Goal: Task Accomplishment & Management: Manage account settings

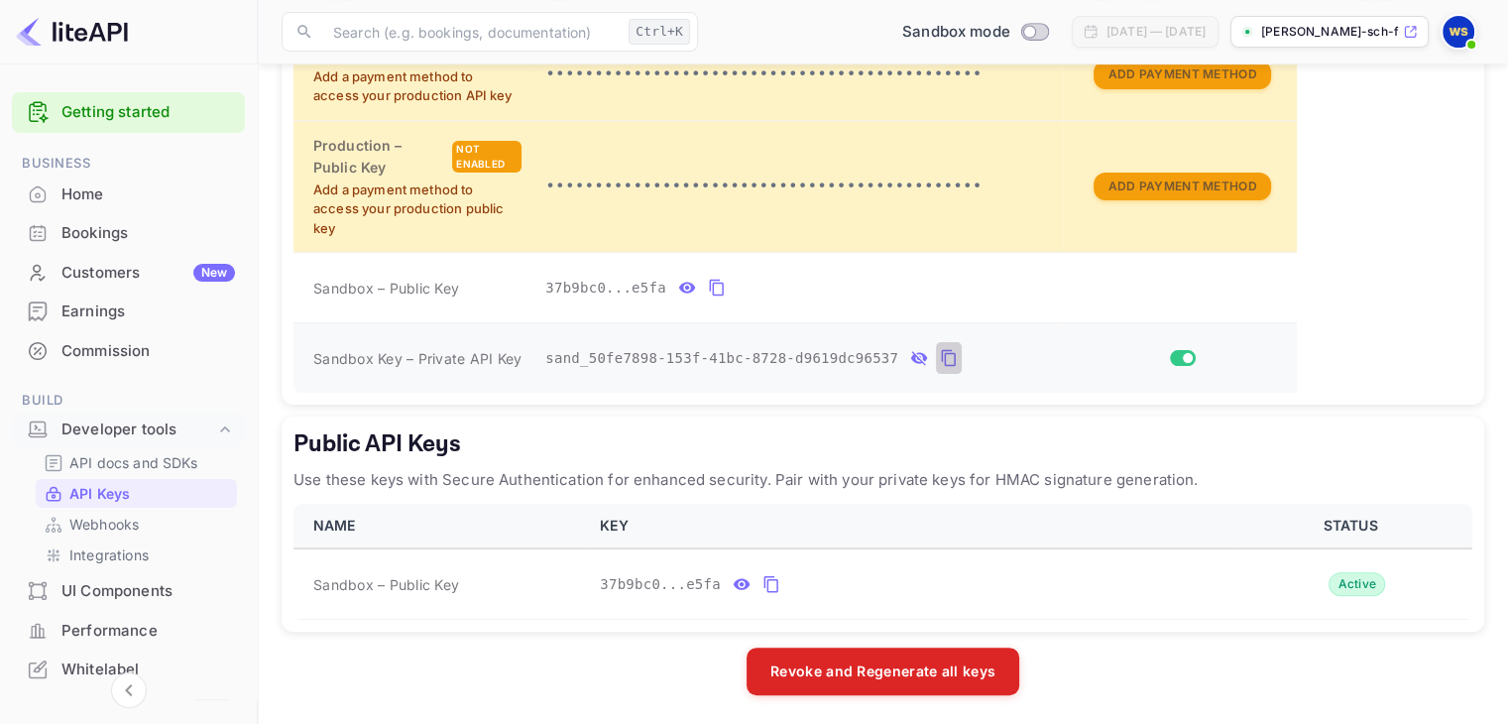
click at [940, 354] on icon "private api keys table" at bounding box center [949, 358] width 18 height 24
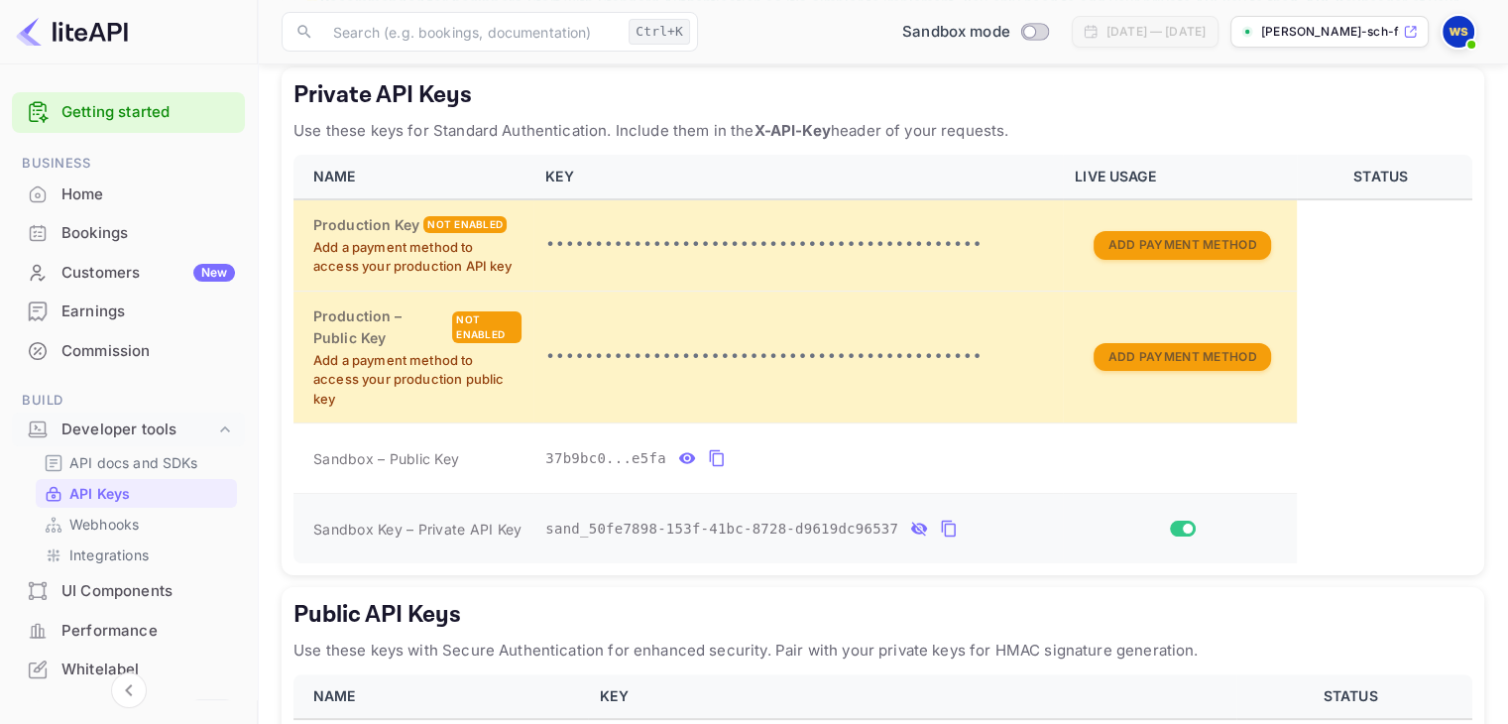
scroll to position [327, 0]
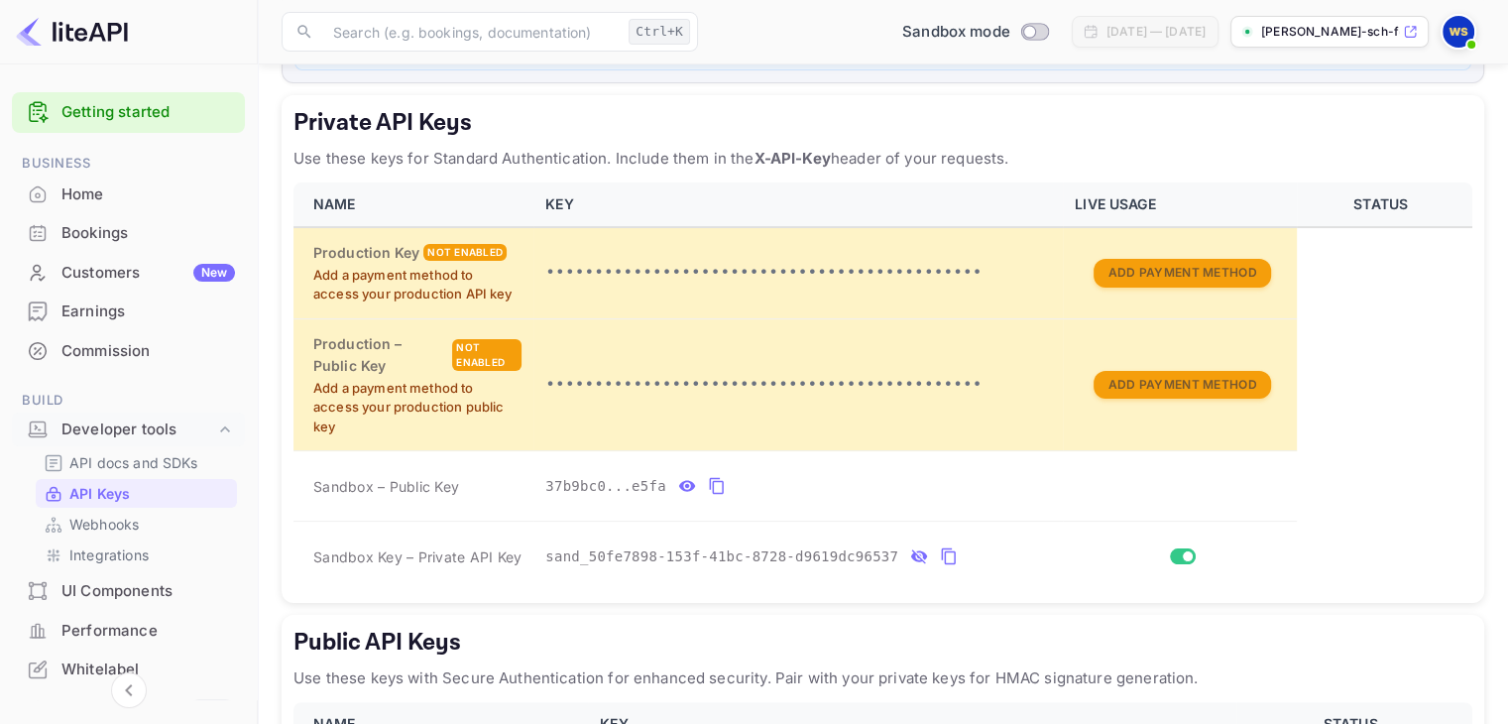
click at [528, 174] on div "Private API Keys Use these keys for Standard Authentication. Include them in th…" at bounding box center [883, 349] width 1202 height 508
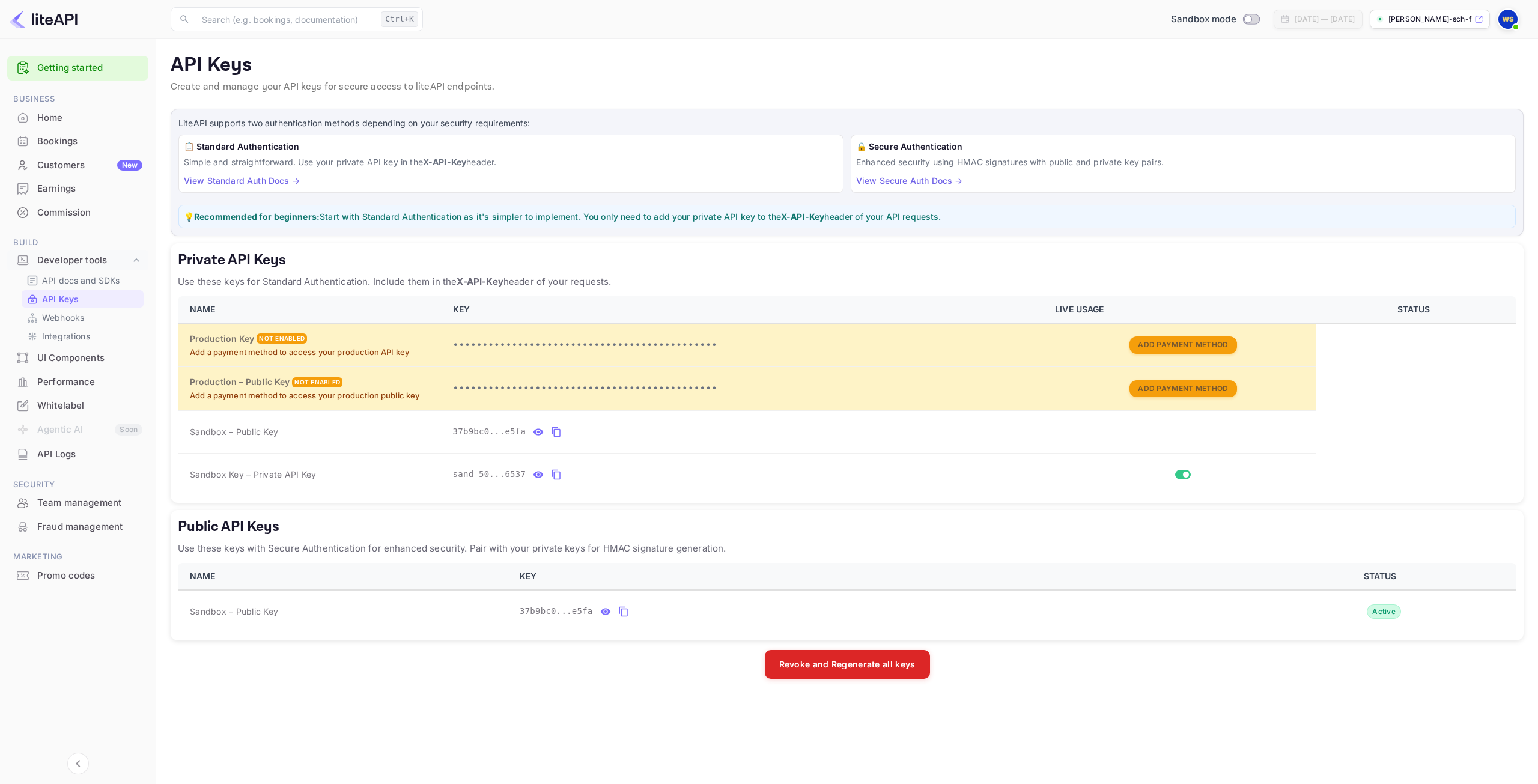
click at [52, 141] on div "Bookings" at bounding box center [89, 141] width 105 height 14
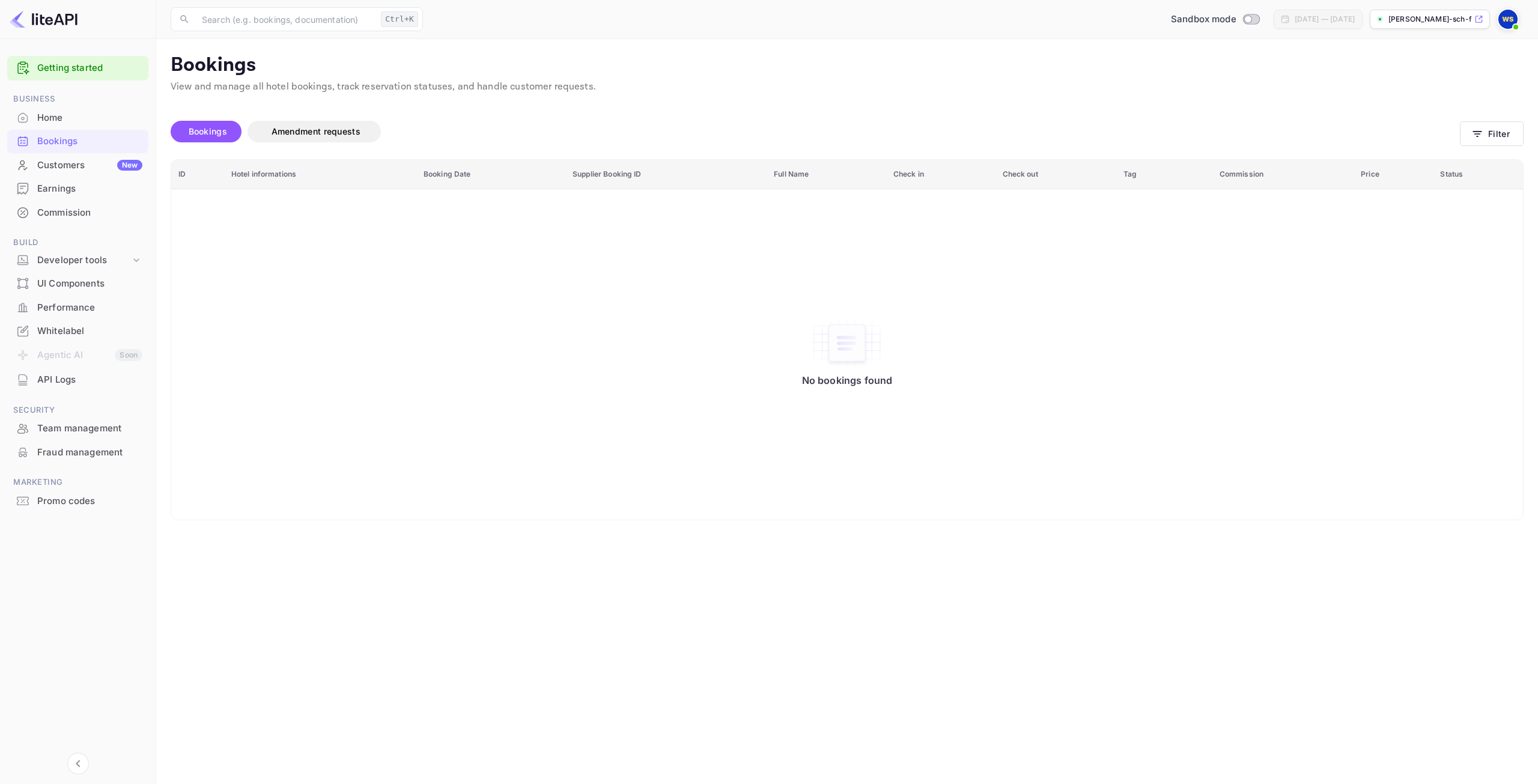
click at [95, 133] on div "Bookings" at bounding box center [78, 141] width 141 height 24
click at [53, 378] on div "API Logs" at bounding box center [89, 380] width 105 height 14
